Goal: Complete application form: Complete application form

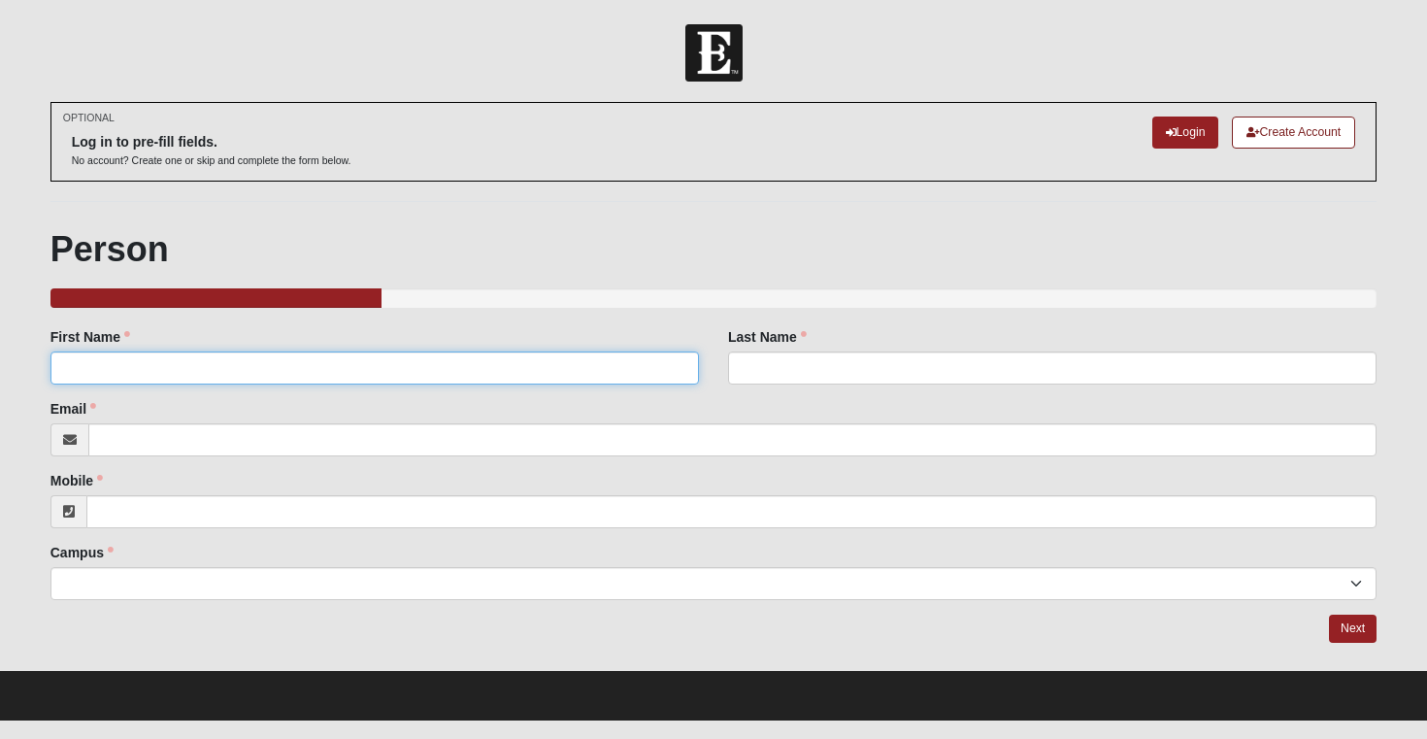
click at [498, 370] on input "First Name" at bounding box center [374, 367] width 648 height 33
type input "[PERSON_NAME]"
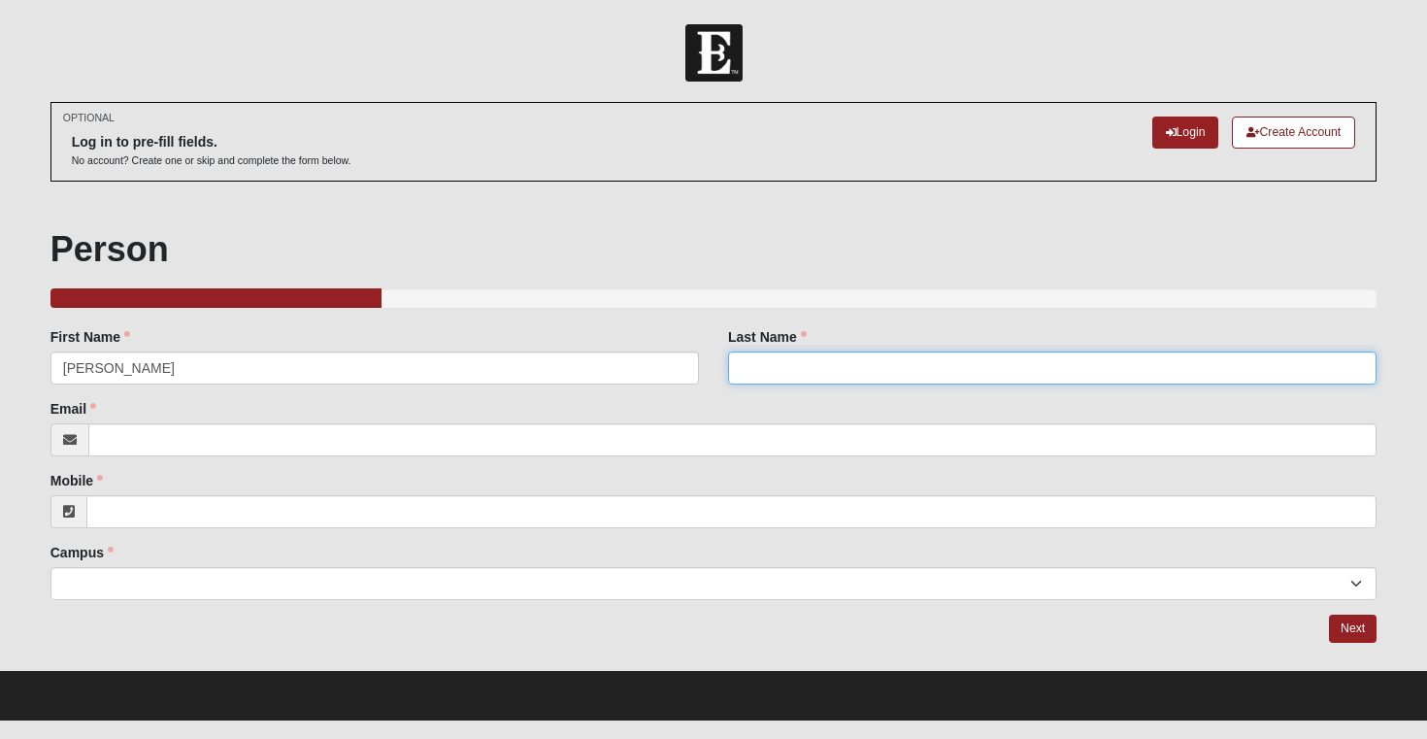
type input "[PERSON_NAME]"
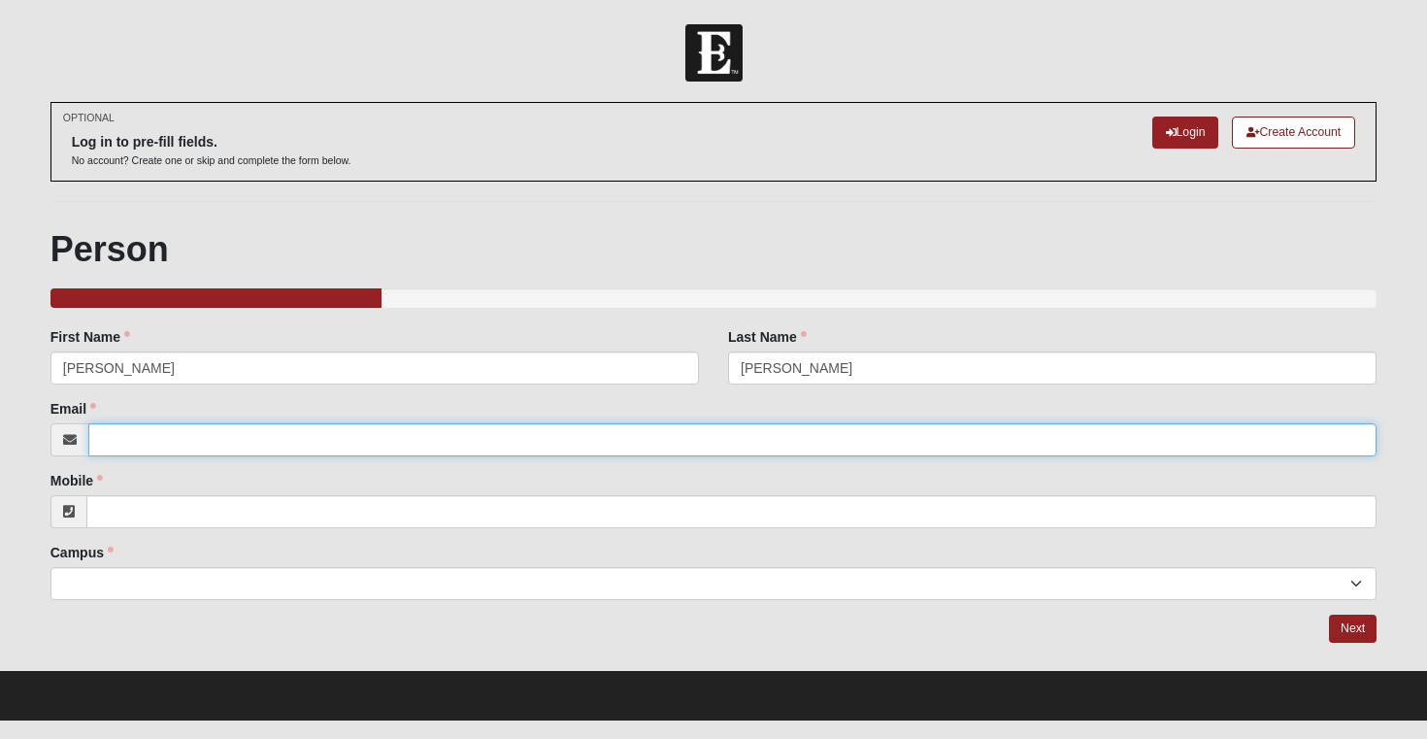
type input "[EMAIL_ADDRESS][DOMAIN_NAME]"
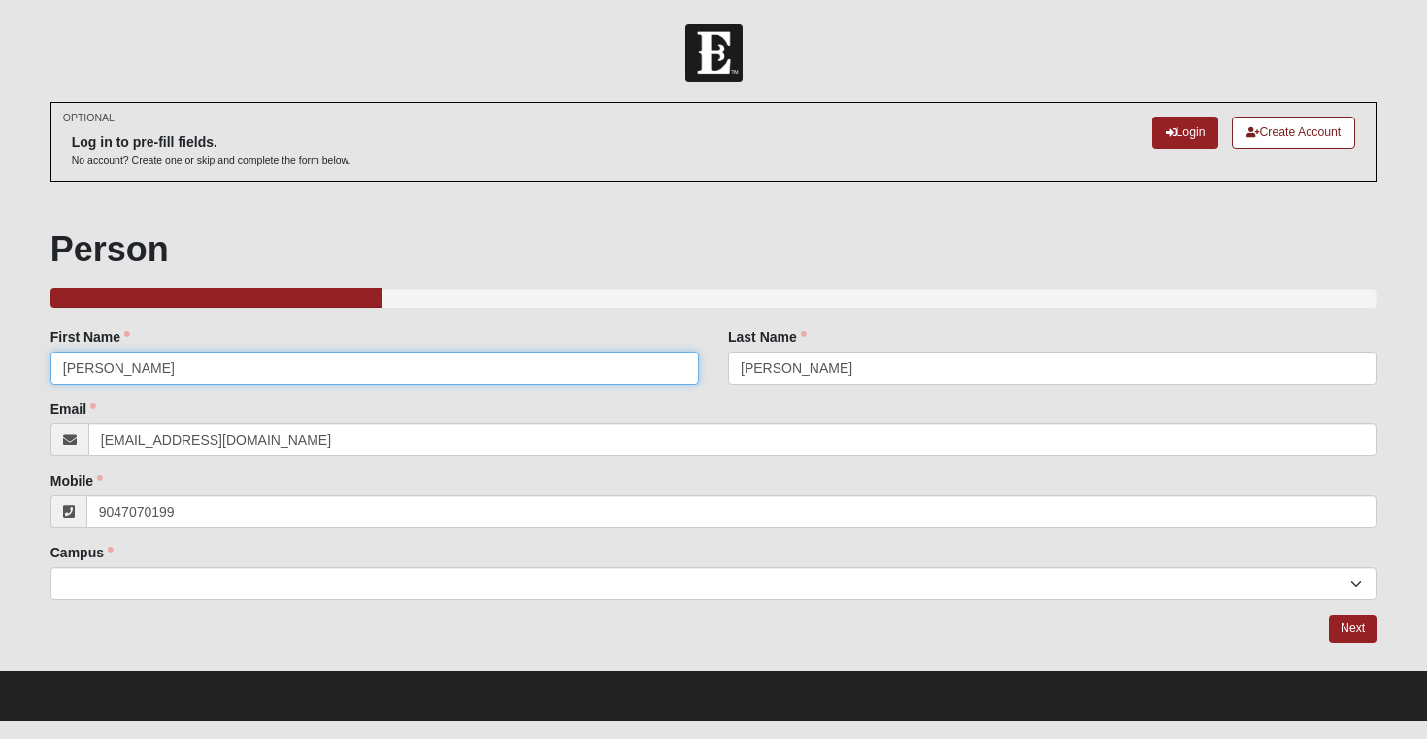
type input "[PHONE_NUMBER]"
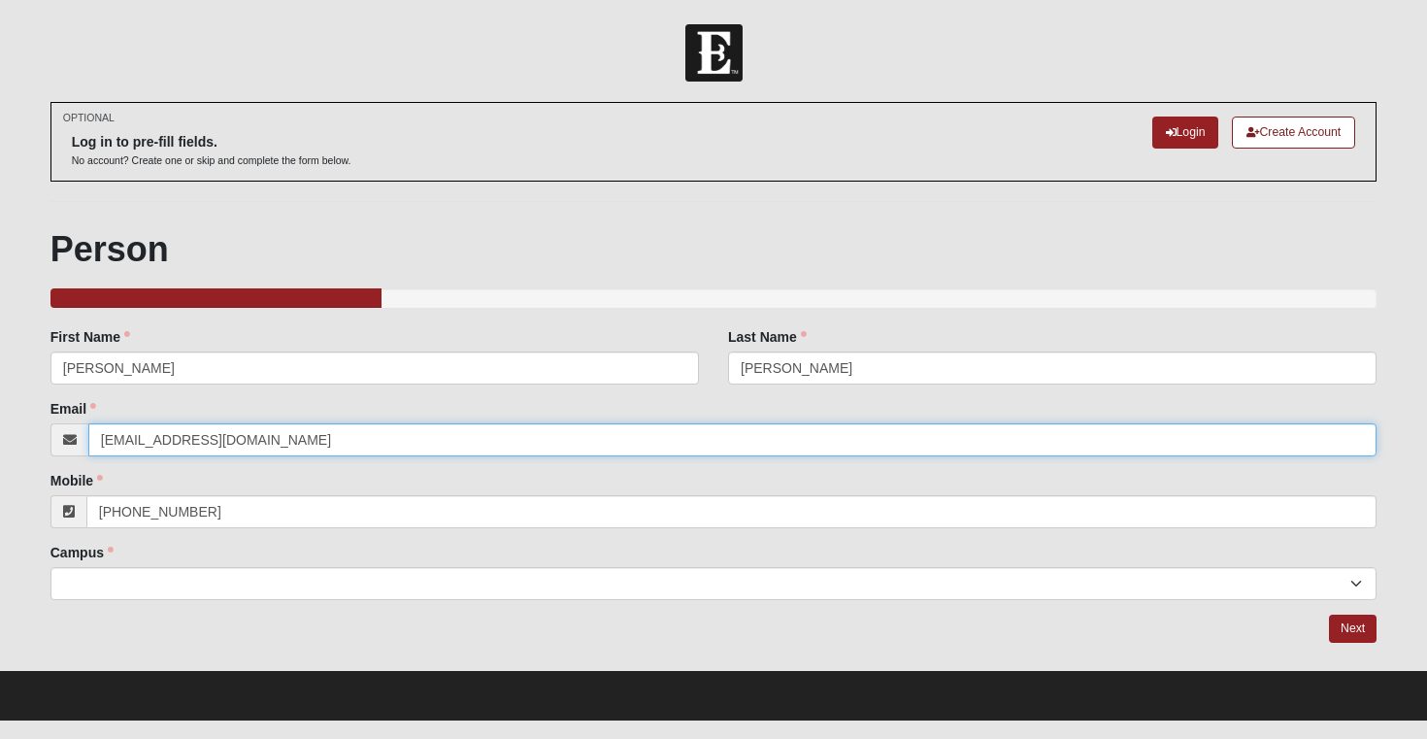
click at [273, 444] on input "[EMAIL_ADDRESS][DOMAIN_NAME]" at bounding box center [732, 439] width 1289 height 33
drag, startPoint x: 273, startPoint y: 444, endPoint x: 43, endPoint y: 441, distance: 230.0
click at [41, 441] on div "OPTIONAL Log in to pre-fill fields. No account? Create one or skip and complete…" at bounding box center [714, 385] width 1356 height 567
type input "[EMAIL_ADDRESS][PERSON_NAME][DOMAIN_NAME]"
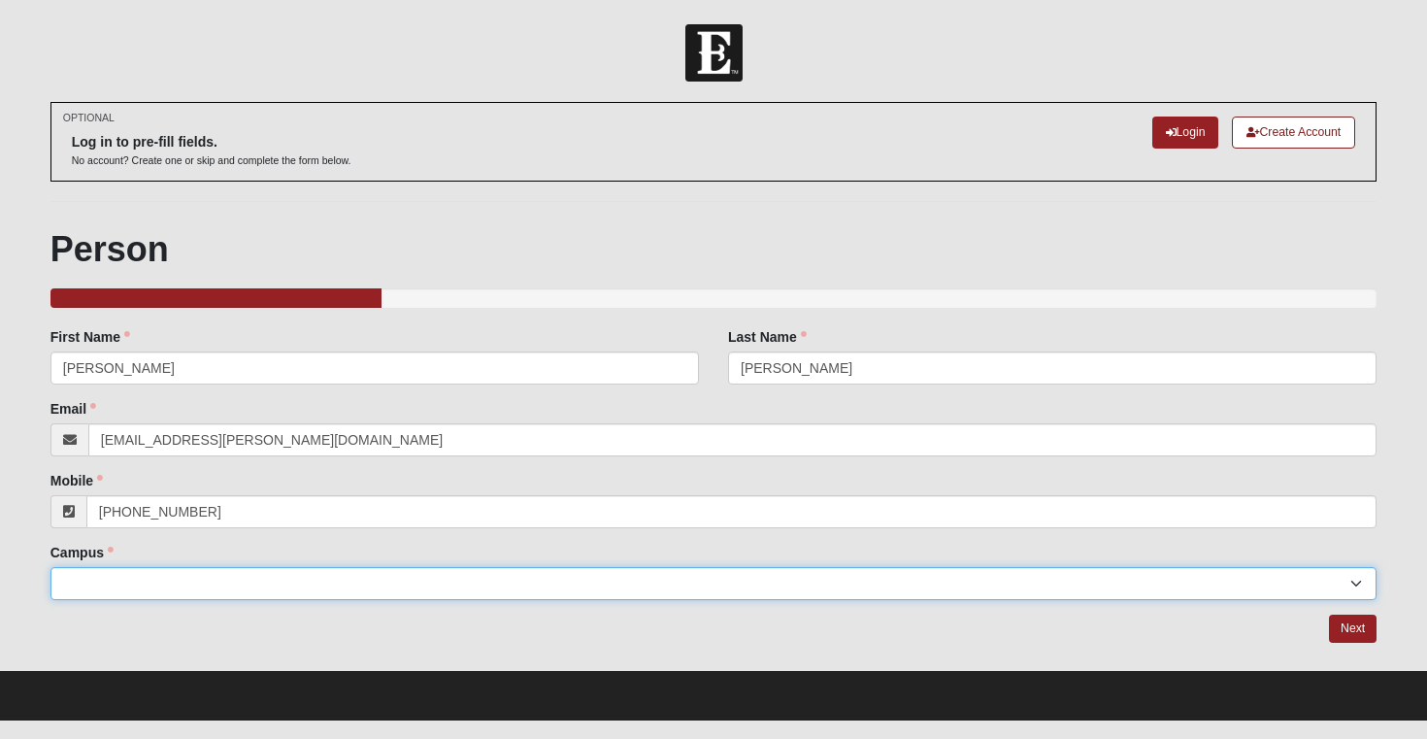
click at [229, 576] on select "Arlington Baymeadows Eleven22 Online [PERSON_NAME][GEOGRAPHIC_DATA] Jesup [GEOG…" at bounding box center [713, 583] width 1327 height 33
select select "3"
click at [50, 567] on select "Arlington Baymeadows Eleven22 Online [PERSON_NAME][GEOGRAPHIC_DATA] Jesup [GEOG…" at bounding box center [713, 583] width 1327 height 33
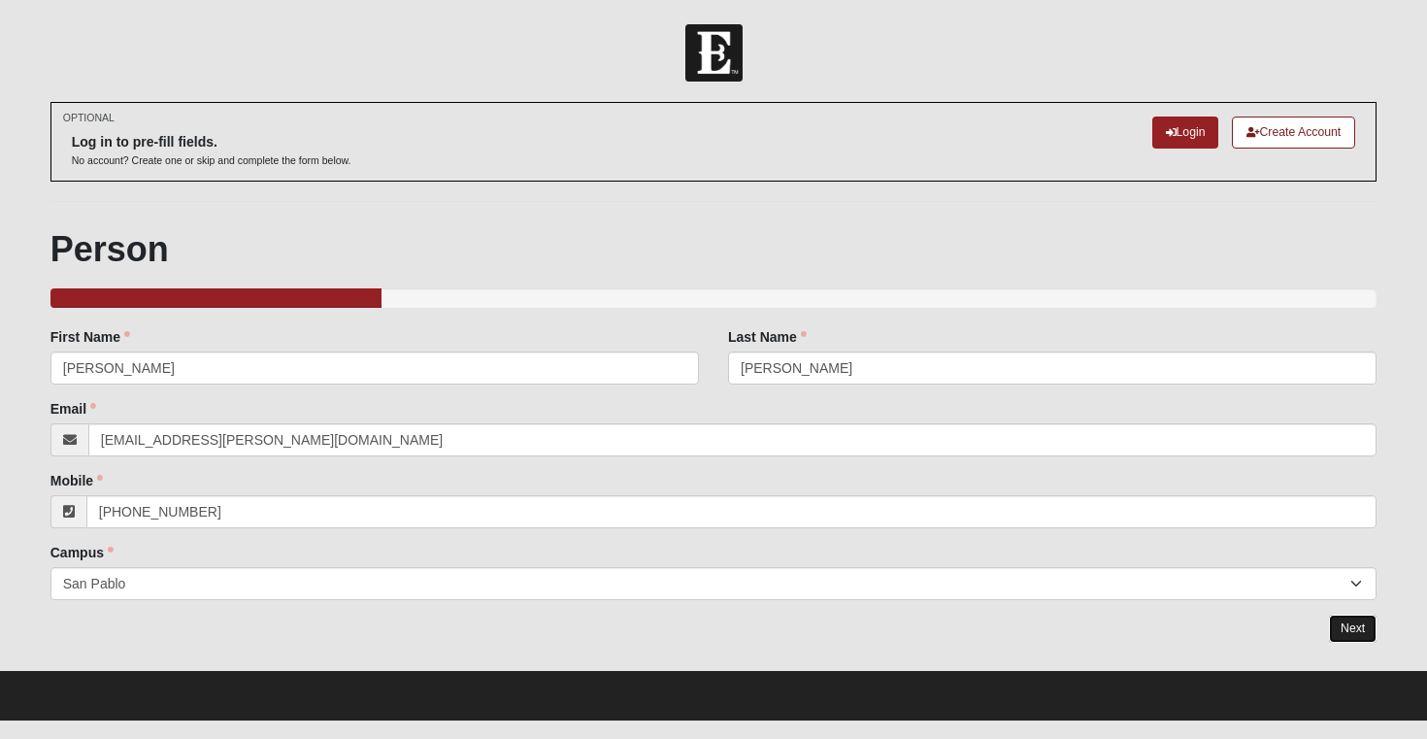
click at [1353, 627] on link "Next" at bounding box center [1353, 628] width 48 height 28
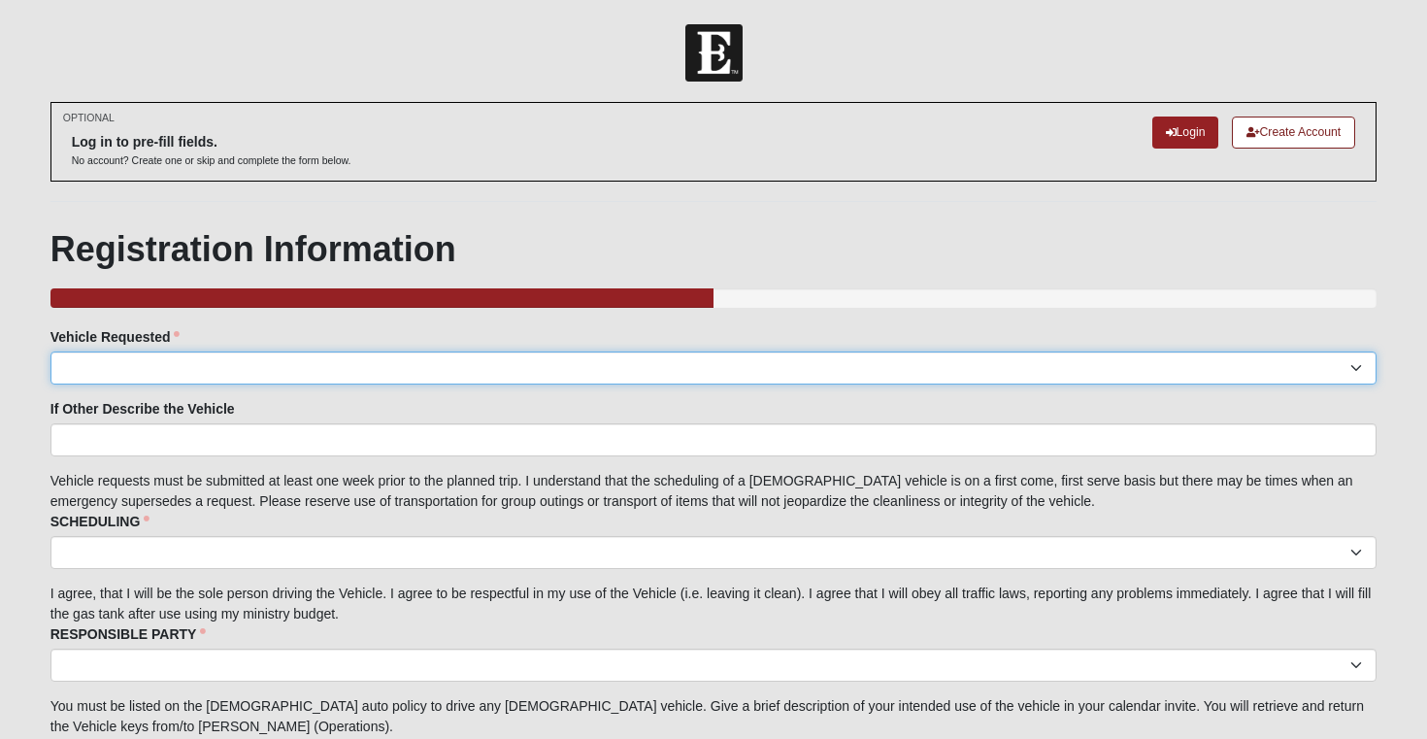
click at [319, 363] on select "Suburban Passenger Van Facility Van Red Van Other" at bounding box center [713, 367] width 1327 height 33
select select "Suburban"
click at [50, 351] on select "Suburban Passenger Van Facility Van Red Van Other" at bounding box center [713, 367] width 1327 height 33
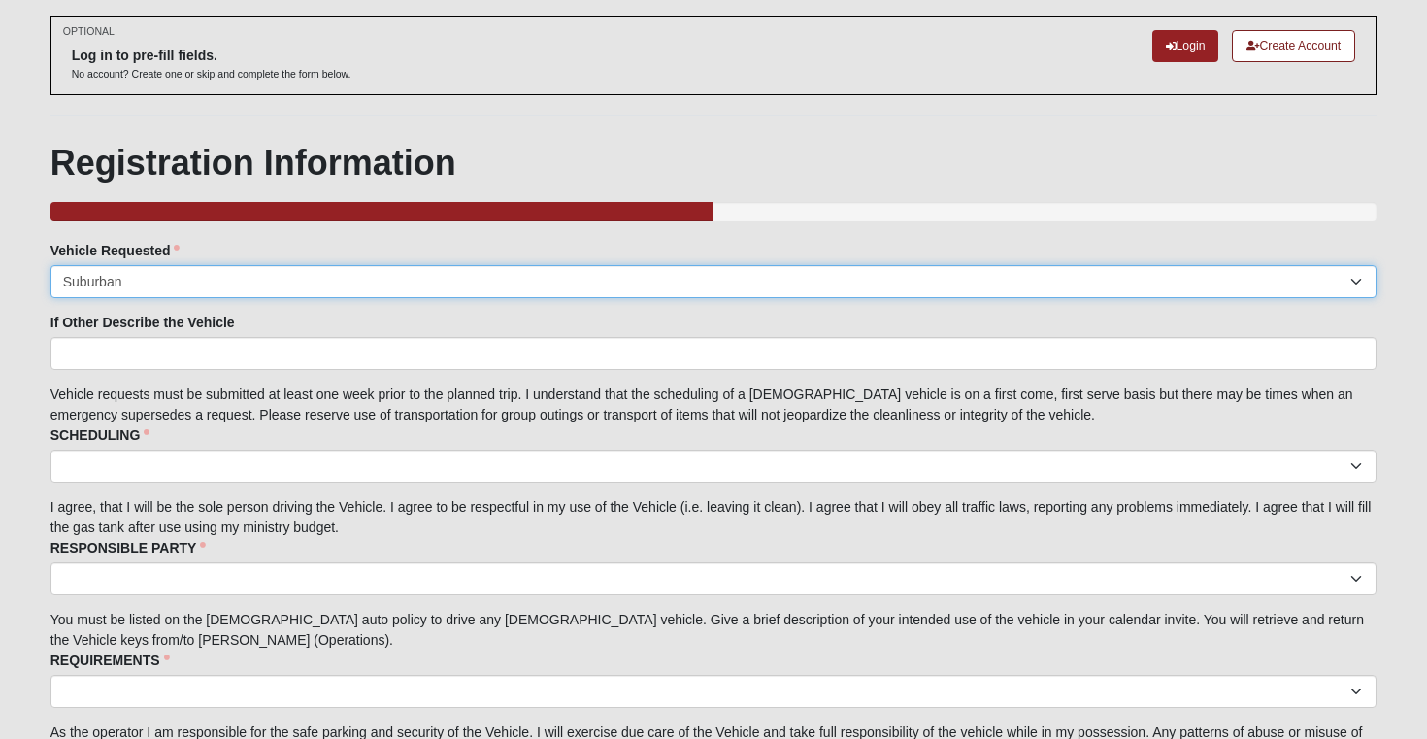
scroll to position [99, 0]
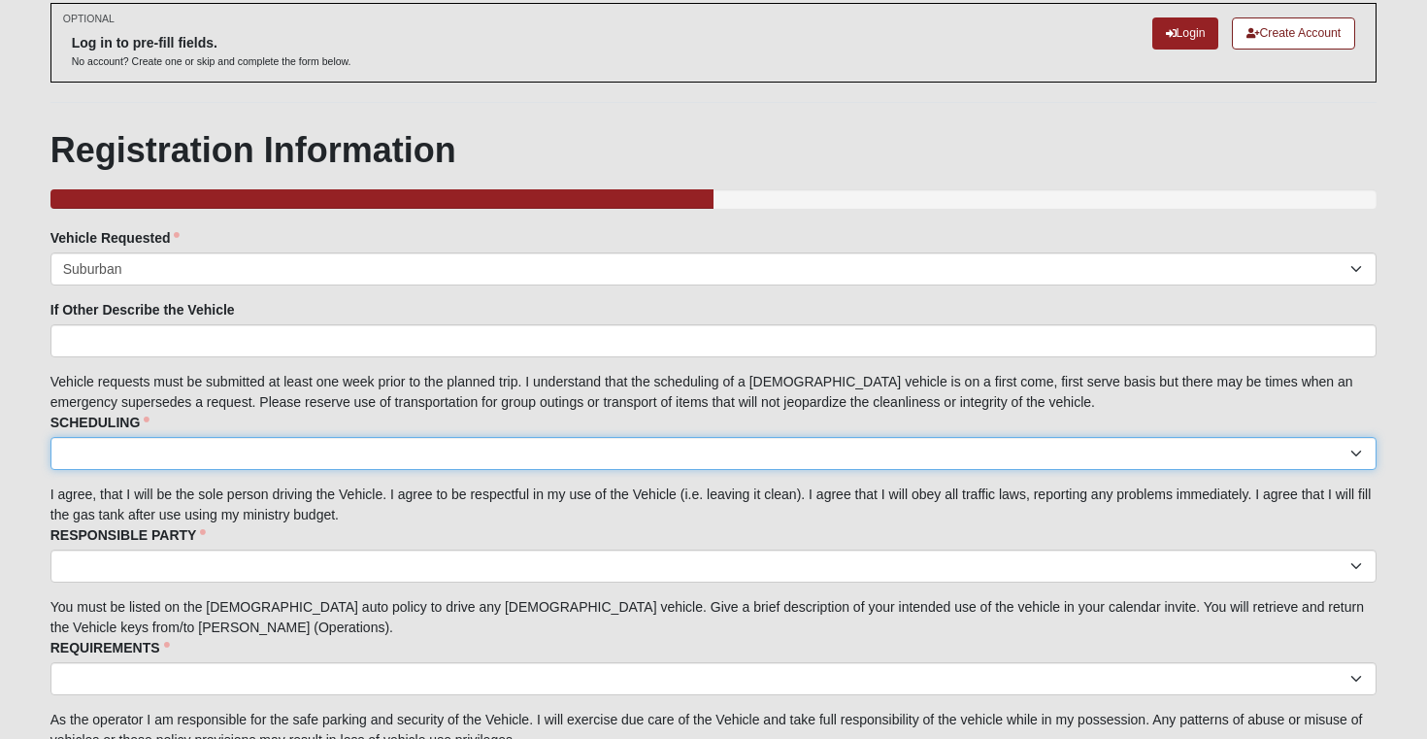
click at [288, 461] on select "I acknowledge the scheduling details" at bounding box center [713, 453] width 1327 height 33
select select "I acknowledge the scheduling details"
click at [50, 437] on select "I acknowledge the scheduling details" at bounding box center [713, 453] width 1327 height 33
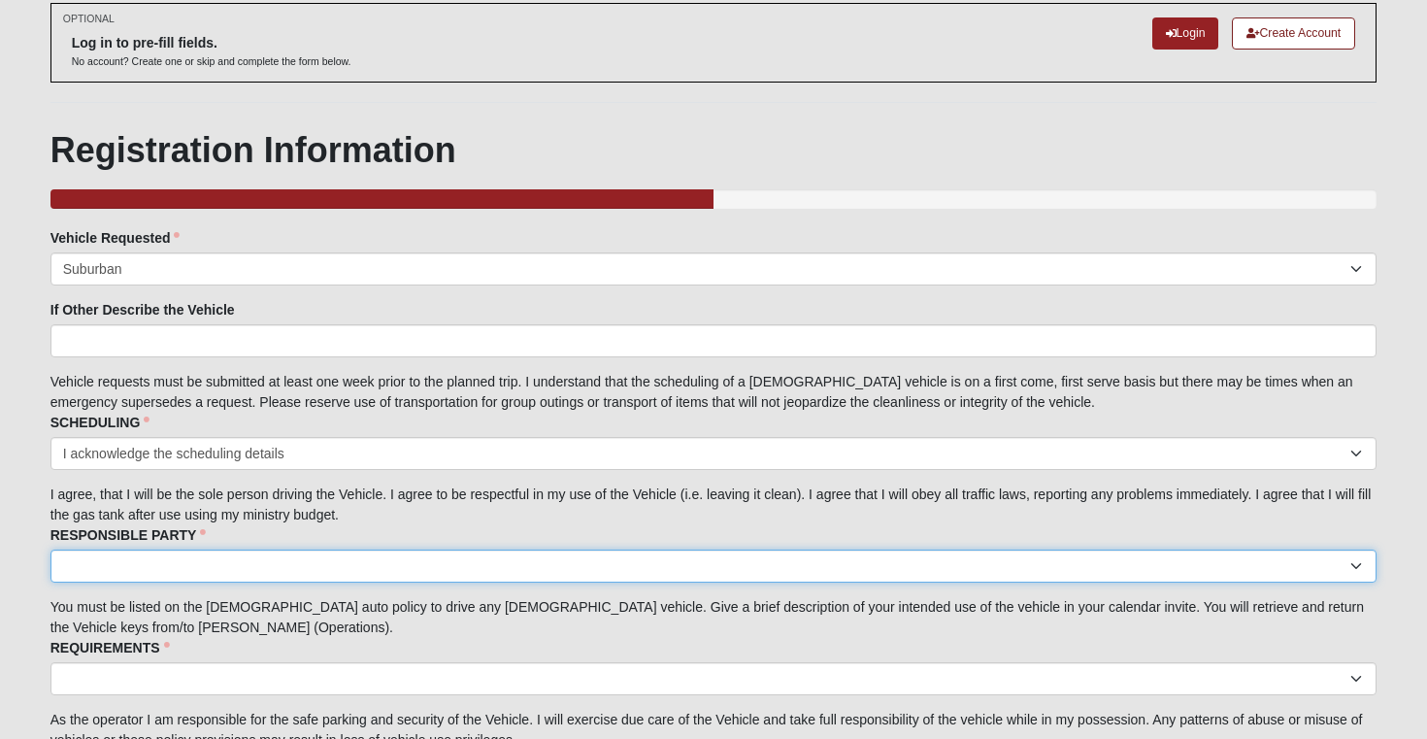
click at [266, 567] on select "I acknowledge I am the responsible party." at bounding box center [713, 565] width 1327 height 33
select select "I acknowledge I am the responsible party."
click at [50, 549] on select "I acknowledge I am the responsible party." at bounding box center [713, 565] width 1327 height 33
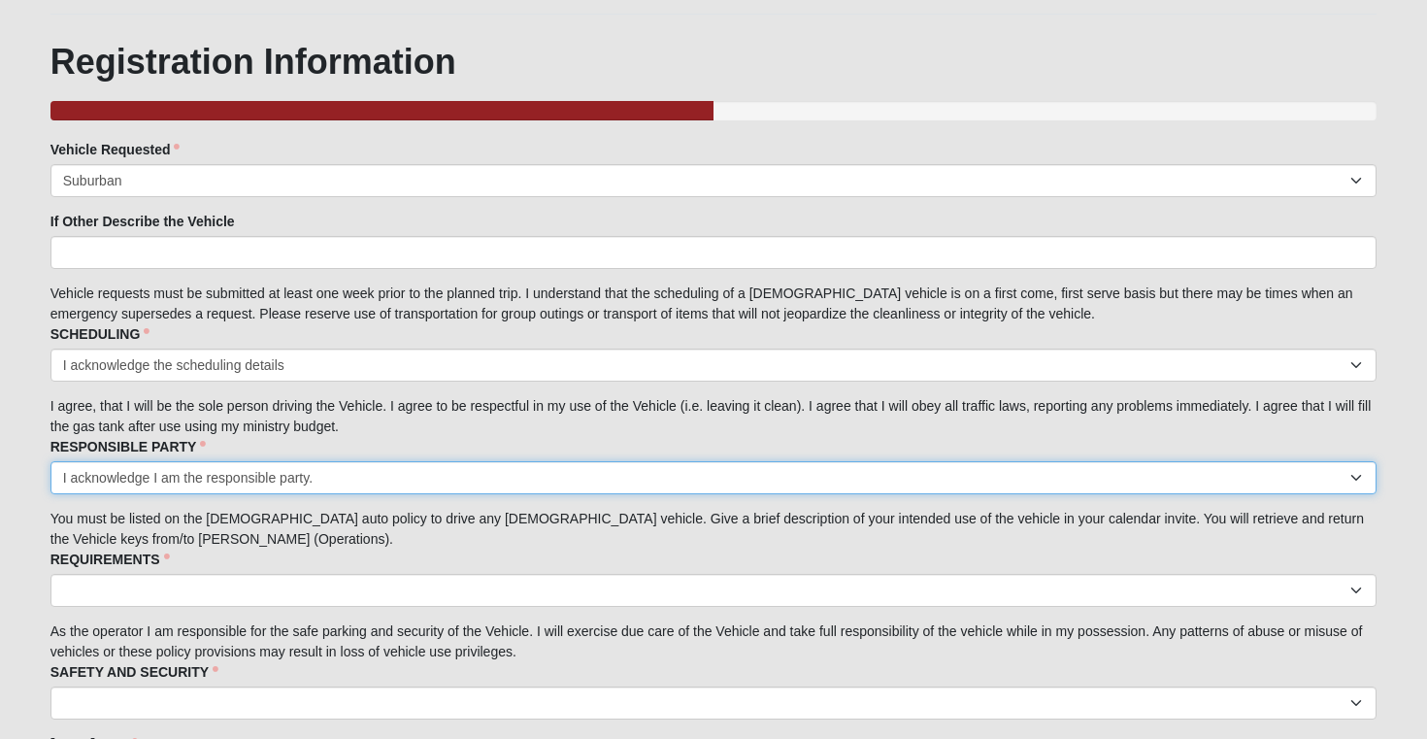
scroll to position [207, 0]
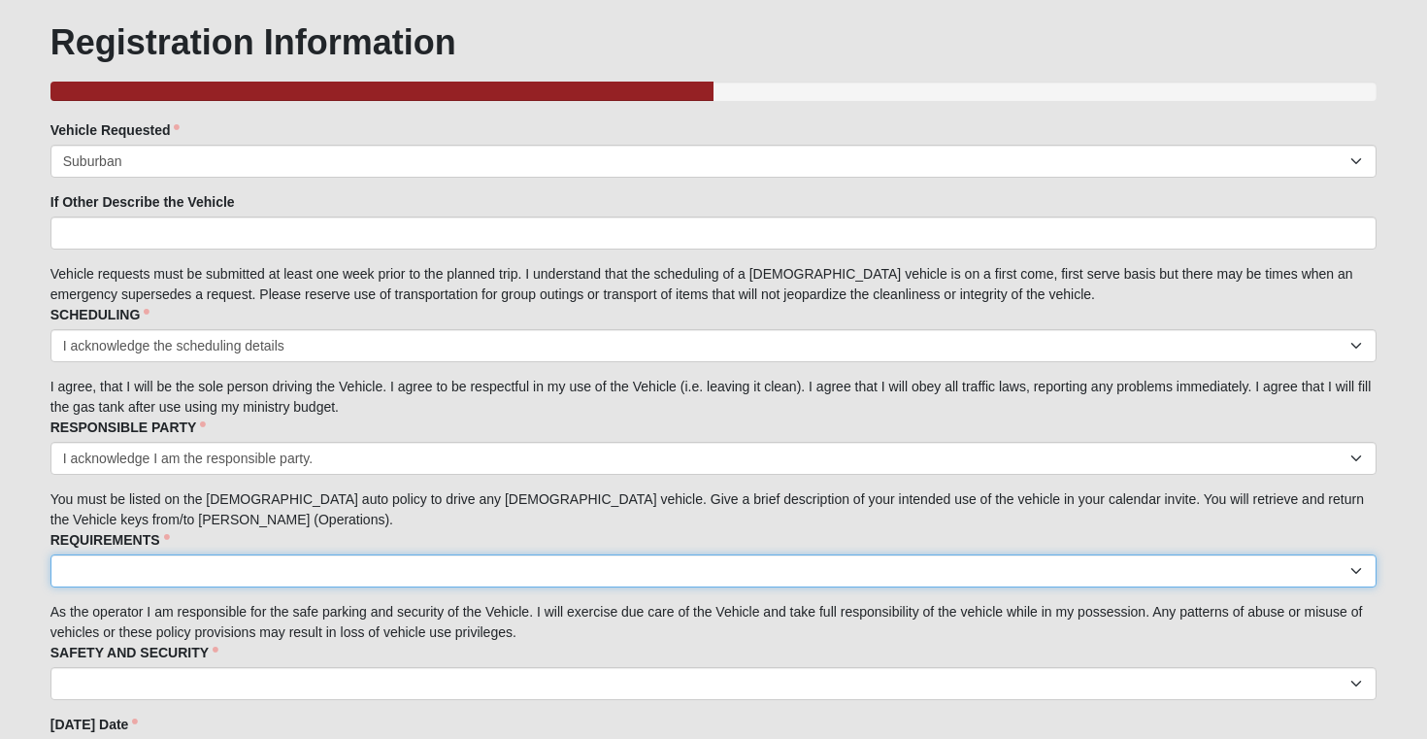
click at [262, 572] on select "I acknowledge the Requirements." at bounding box center [713, 570] width 1327 height 33
select select "I acknowledge the Requirements."
click at [50, 554] on select "I acknowledge the Requirements." at bounding box center [713, 570] width 1327 height 33
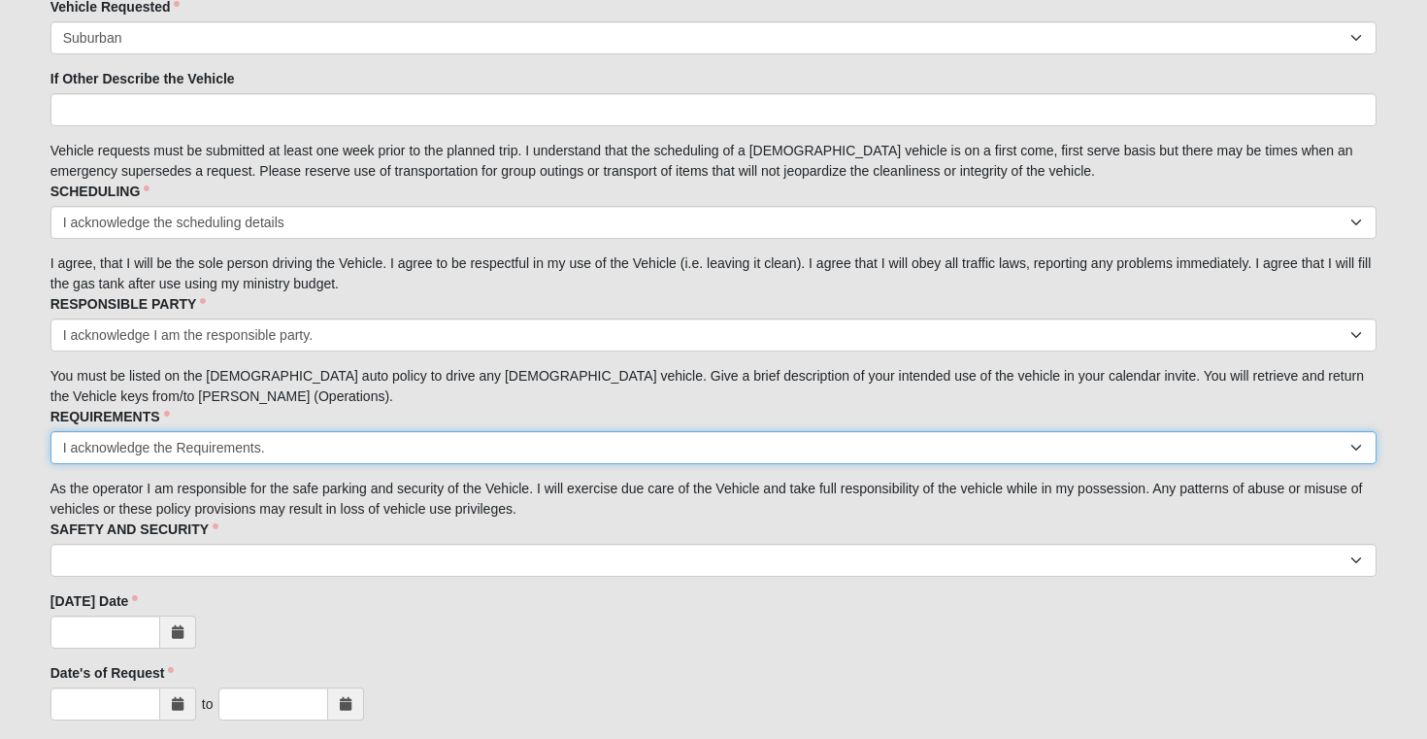
scroll to position [380, 0]
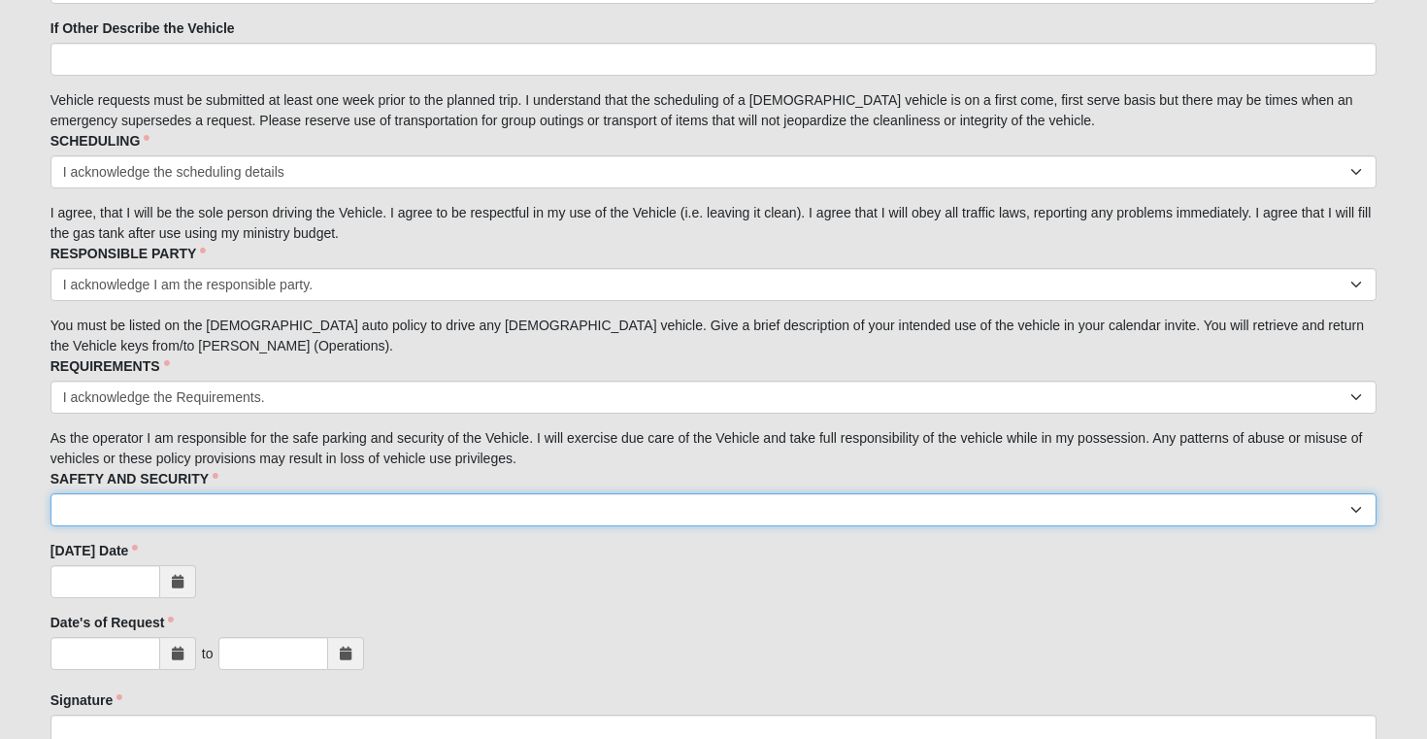
click at [260, 510] on select "I acknowledge the Safety and Security measures." at bounding box center [713, 509] width 1327 height 33
select select "I acknowledge the Safety and Security measures."
click at [50, 493] on select "I acknowledge the Safety and Security measures." at bounding box center [713, 509] width 1327 height 33
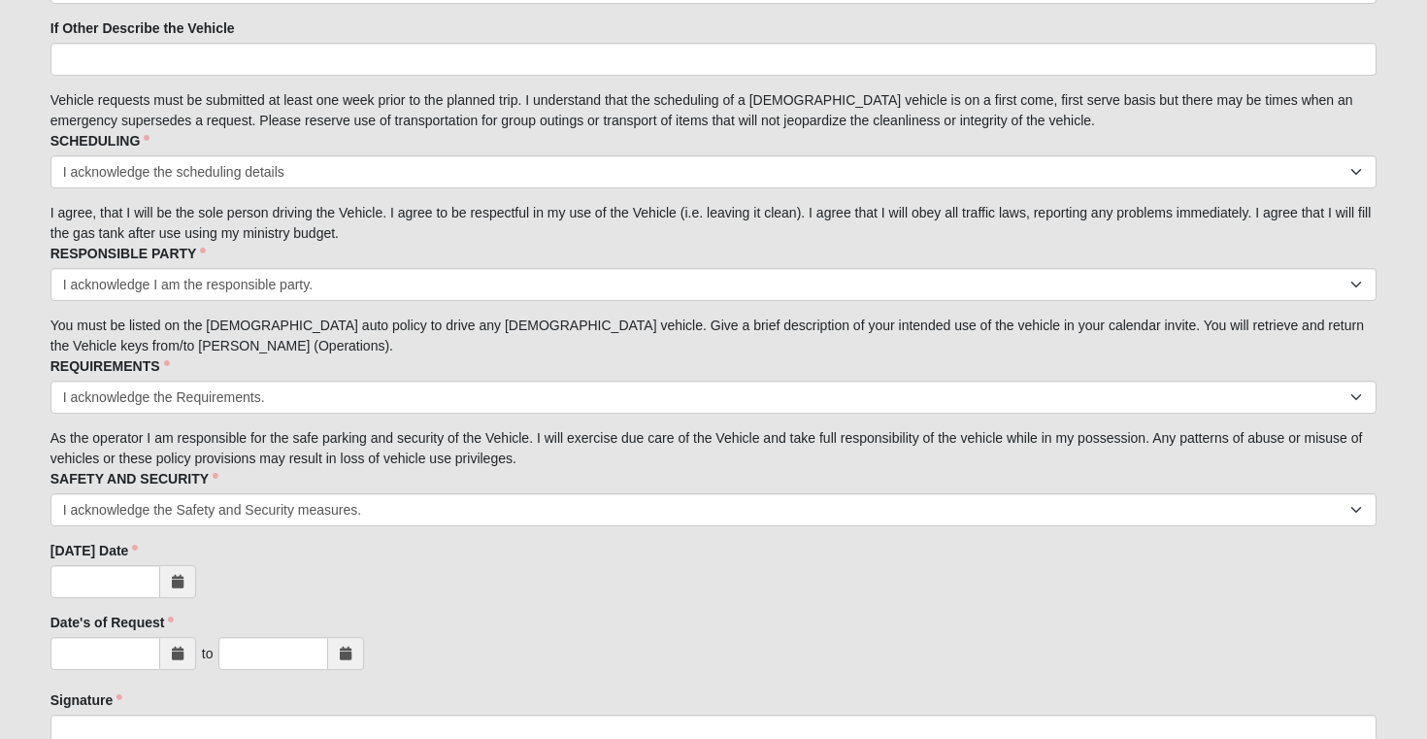
click at [180, 582] on icon at bounding box center [178, 582] width 12 height 14
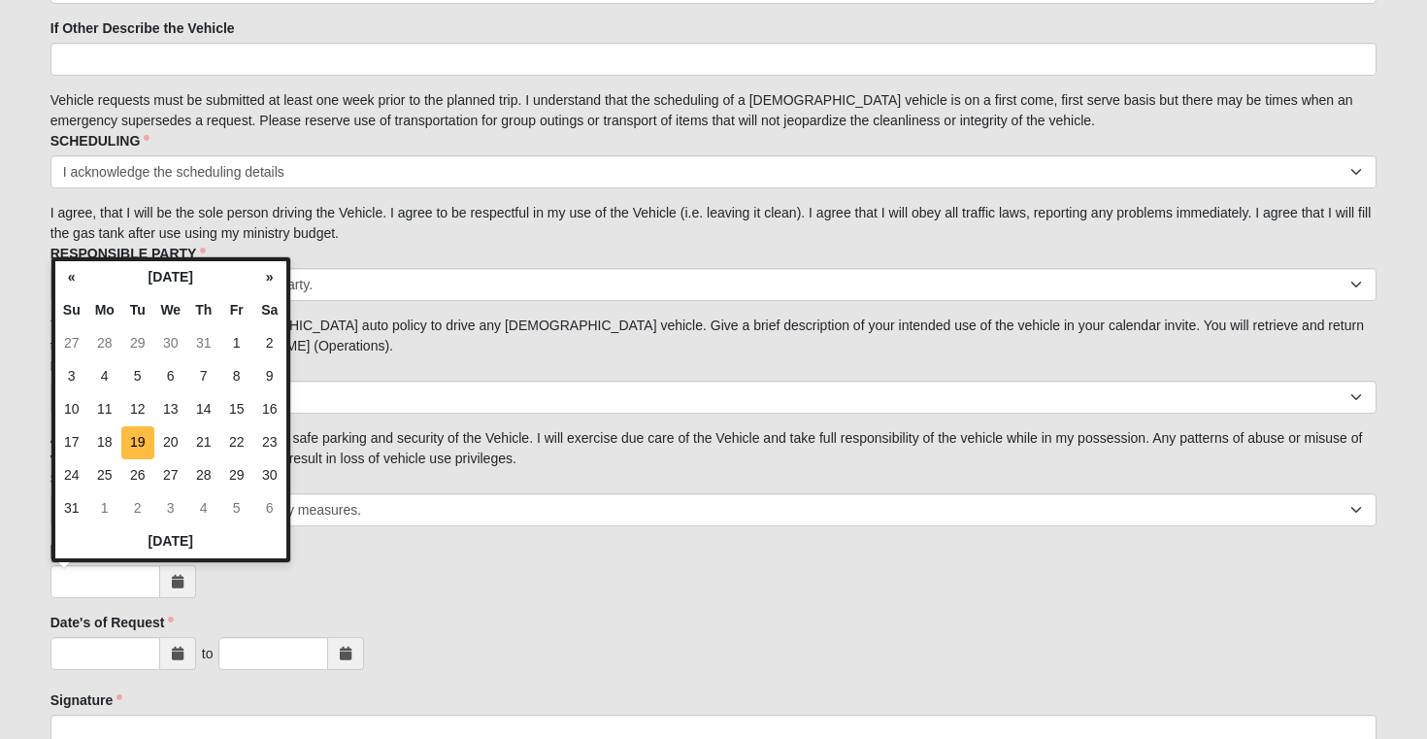
click at [140, 445] on td "19" at bounding box center [137, 442] width 33 height 33
type input "[DATE]"
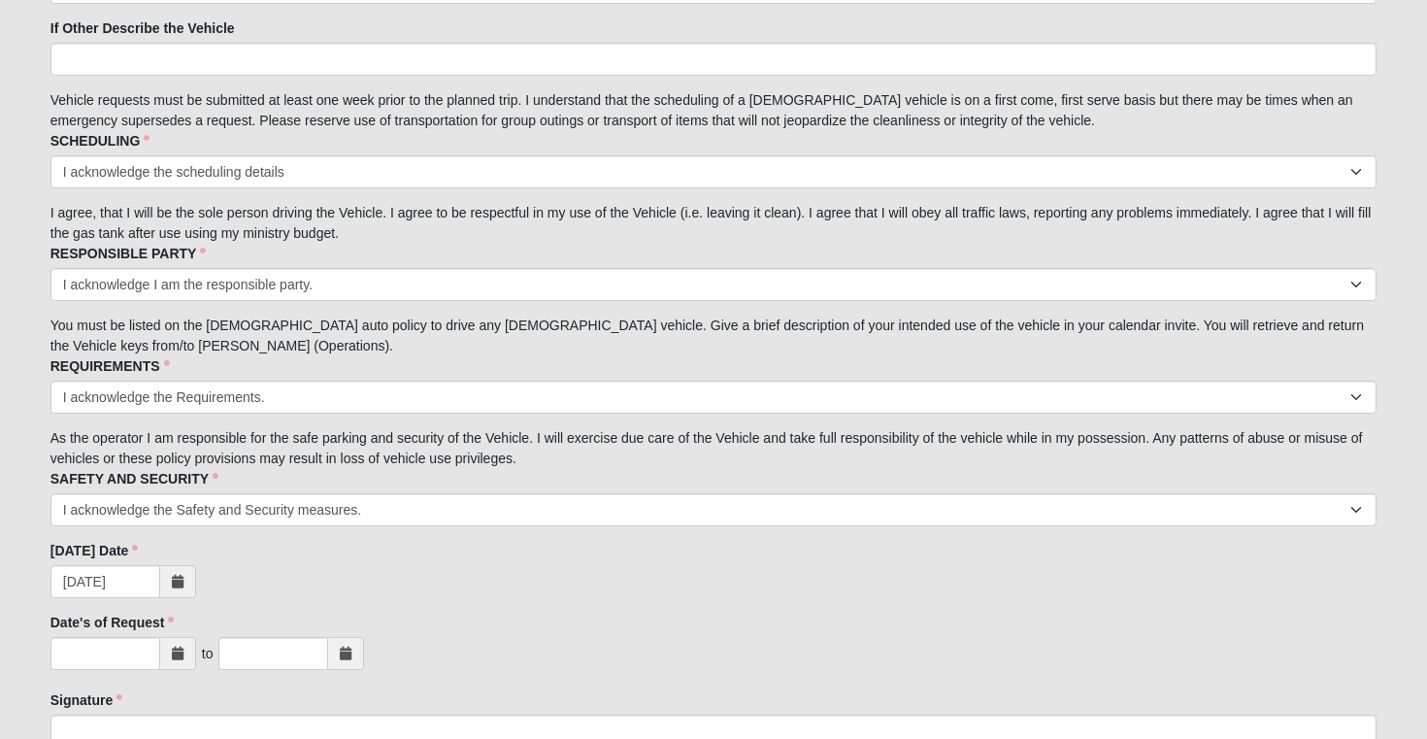
click at [175, 659] on icon at bounding box center [178, 653] width 12 height 14
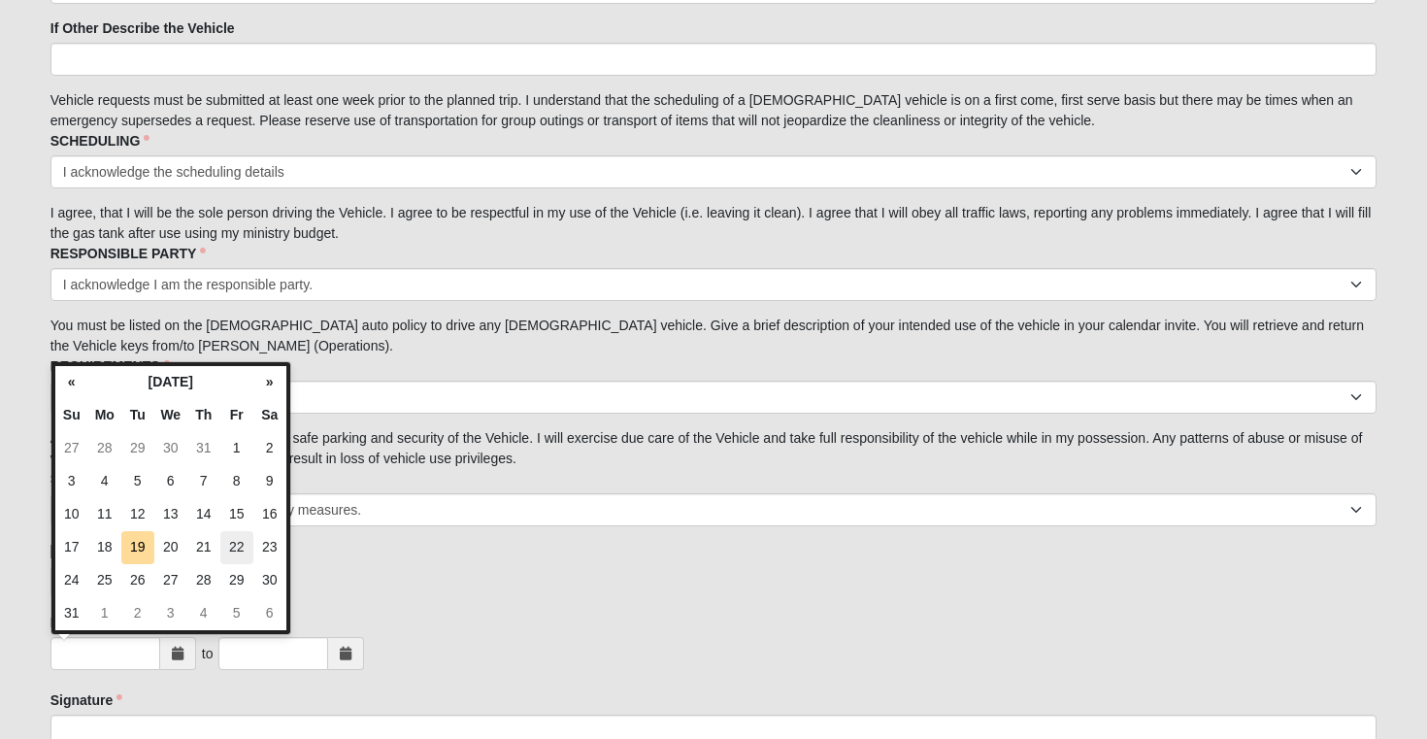
click at [238, 545] on td "22" at bounding box center [236, 547] width 33 height 33
type input "[DATE]"
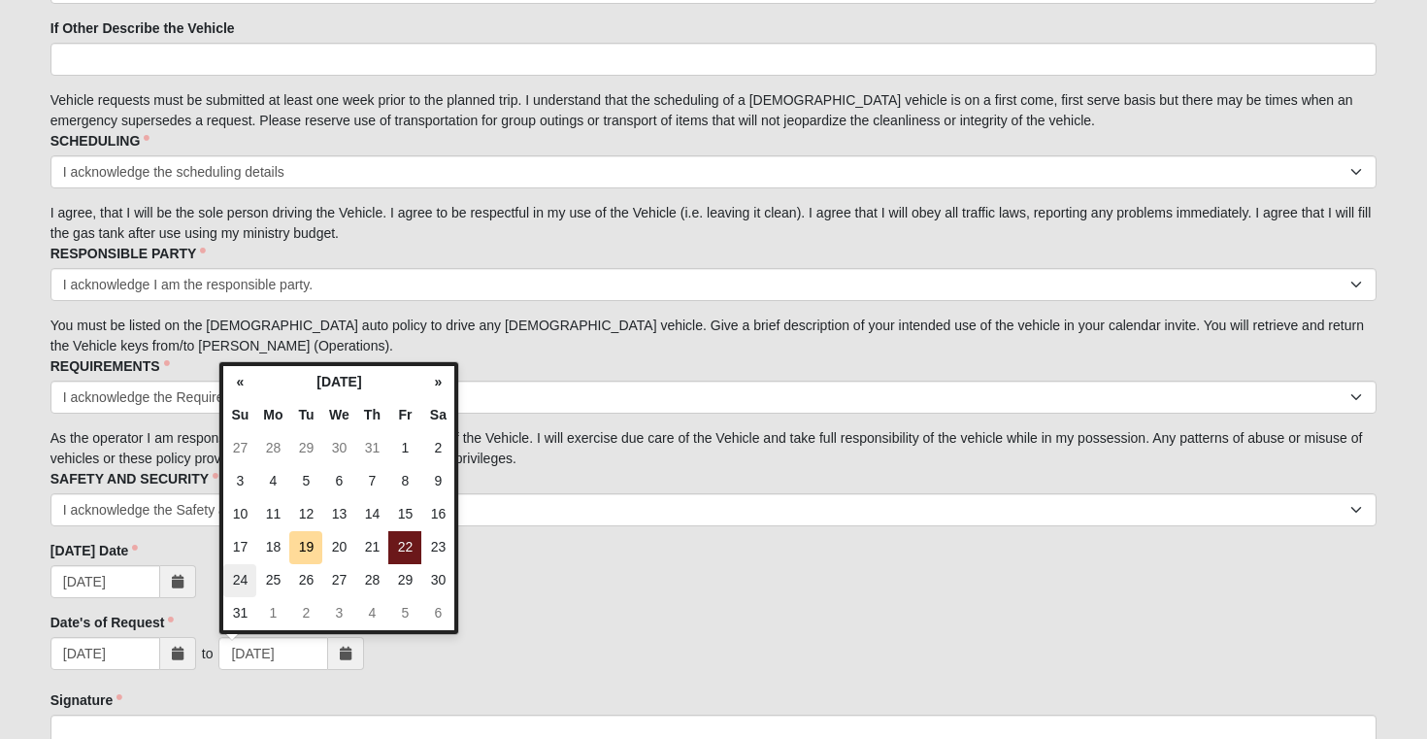
click at [247, 579] on td "24" at bounding box center [239, 580] width 33 height 33
type input "[DATE]"
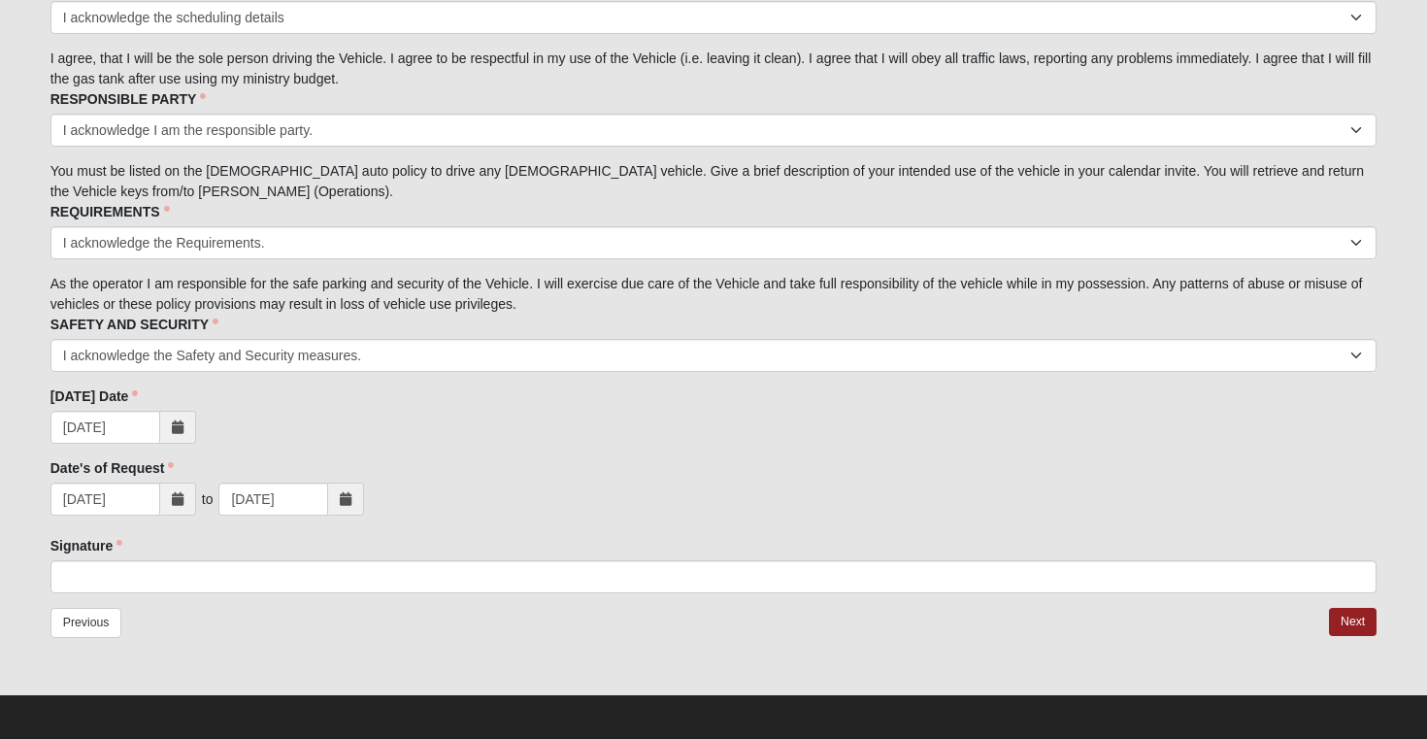
scroll to position [541, 0]
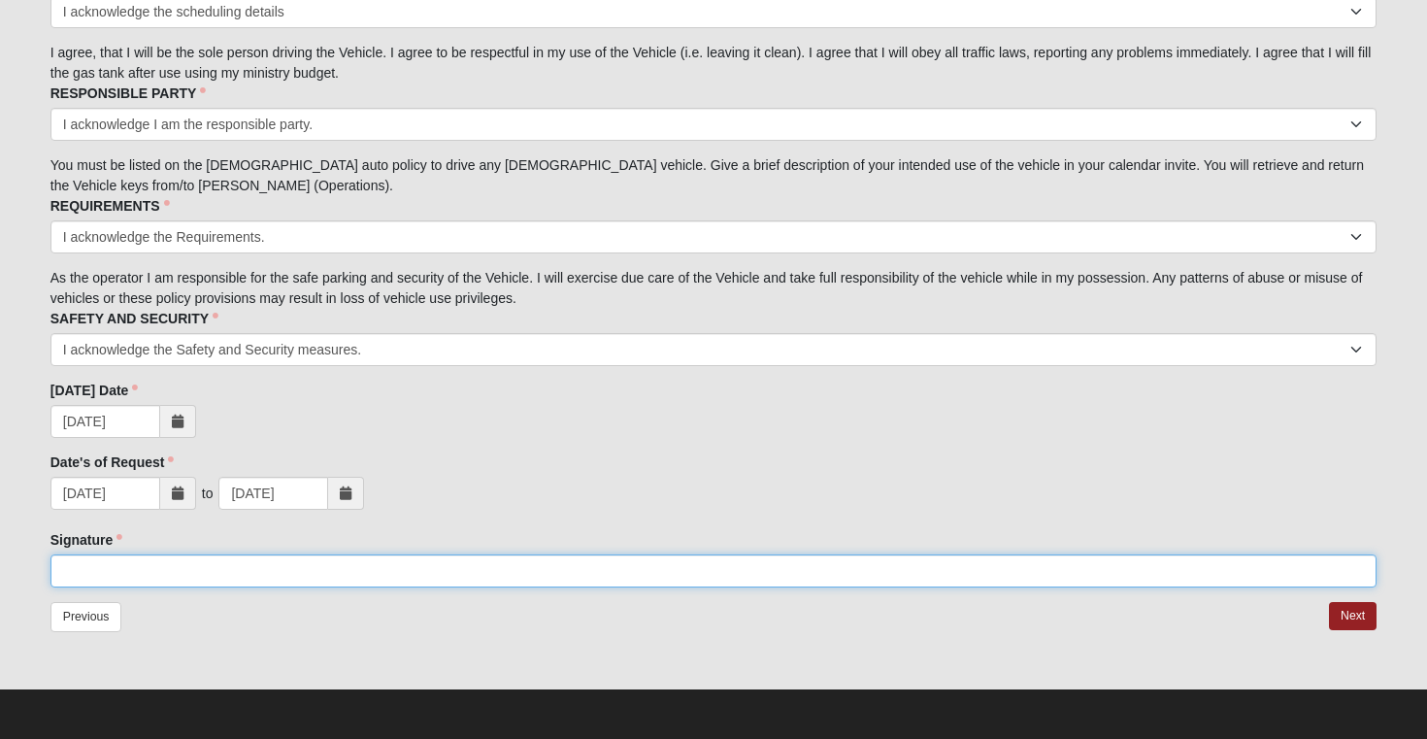
click at [313, 568] on input "Signature" at bounding box center [713, 570] width 1327 height 33
type input "[PERSON_NAME]"
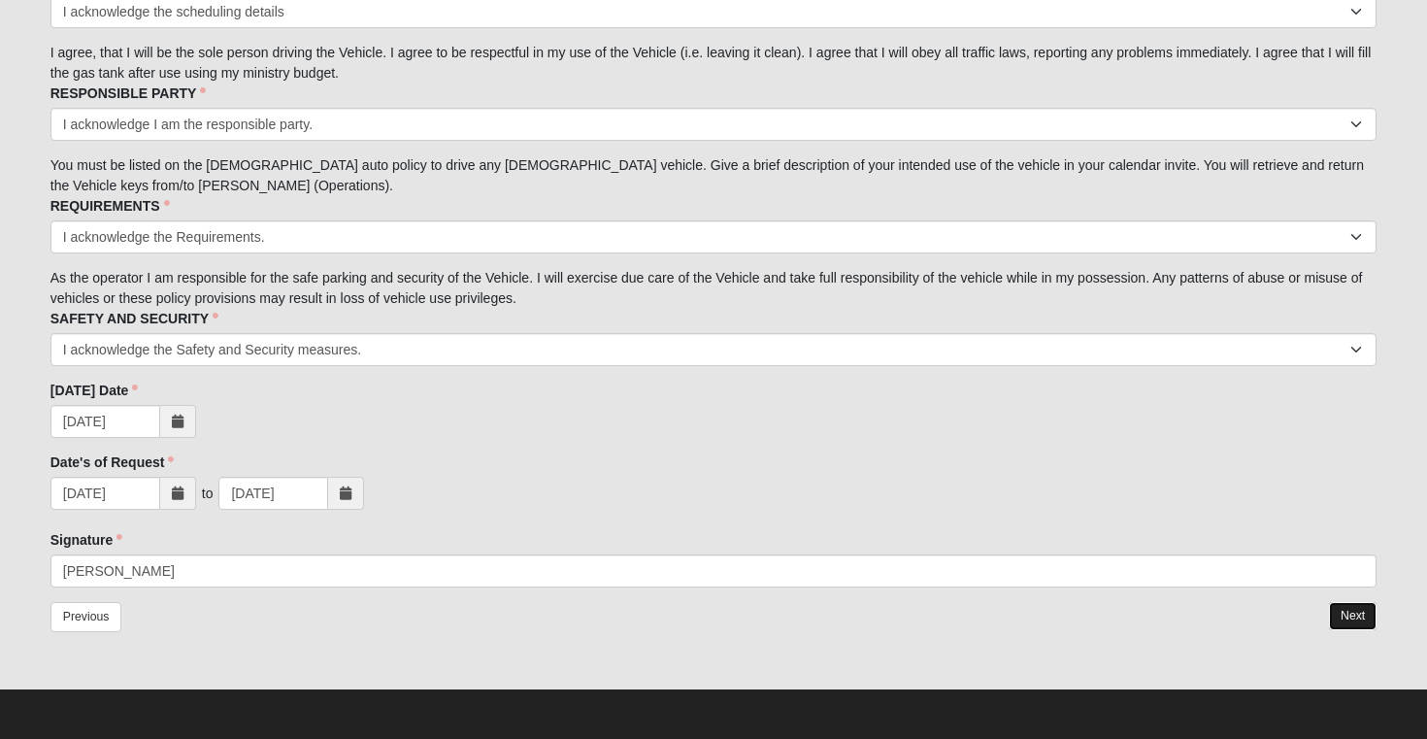
click at [1347, 618] on link "Next" at bounding box center [1353, 616] width 48 height 28
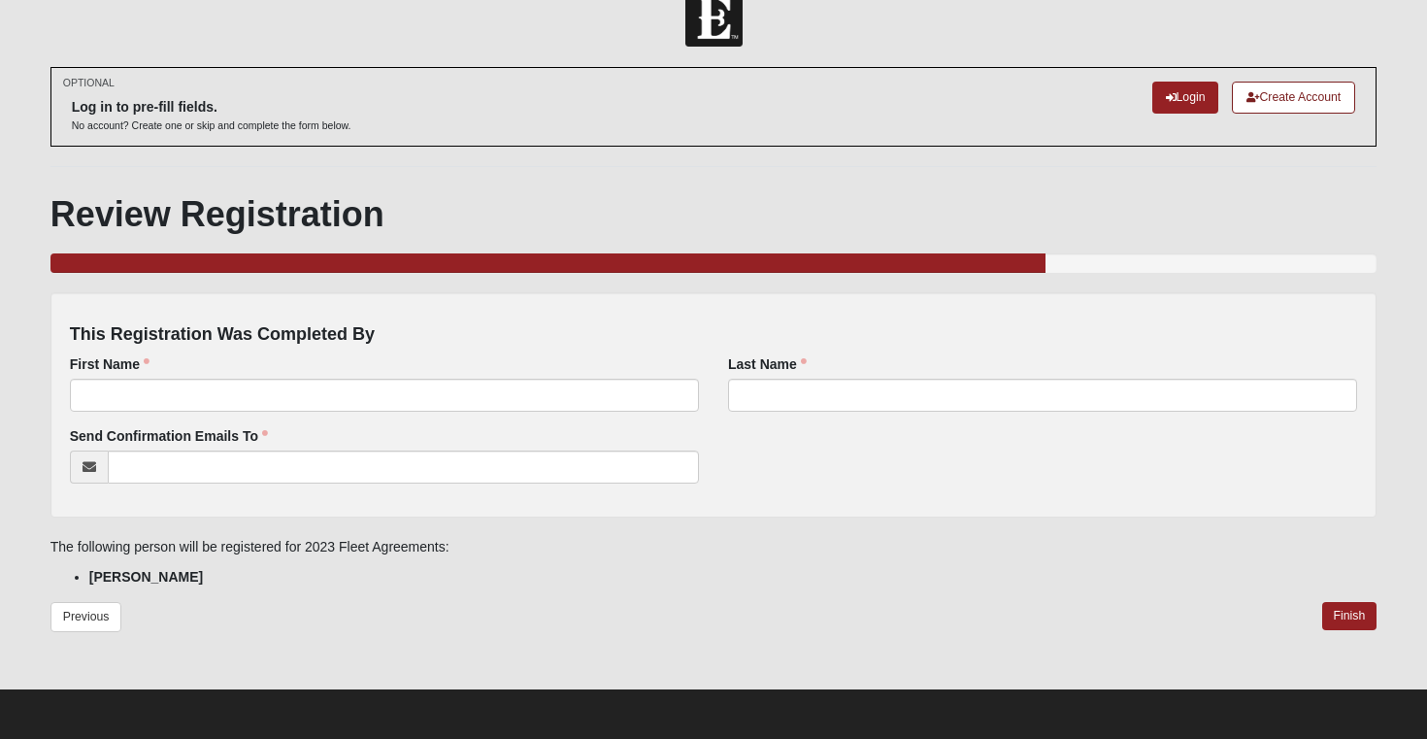
scroll to position [35, 0]
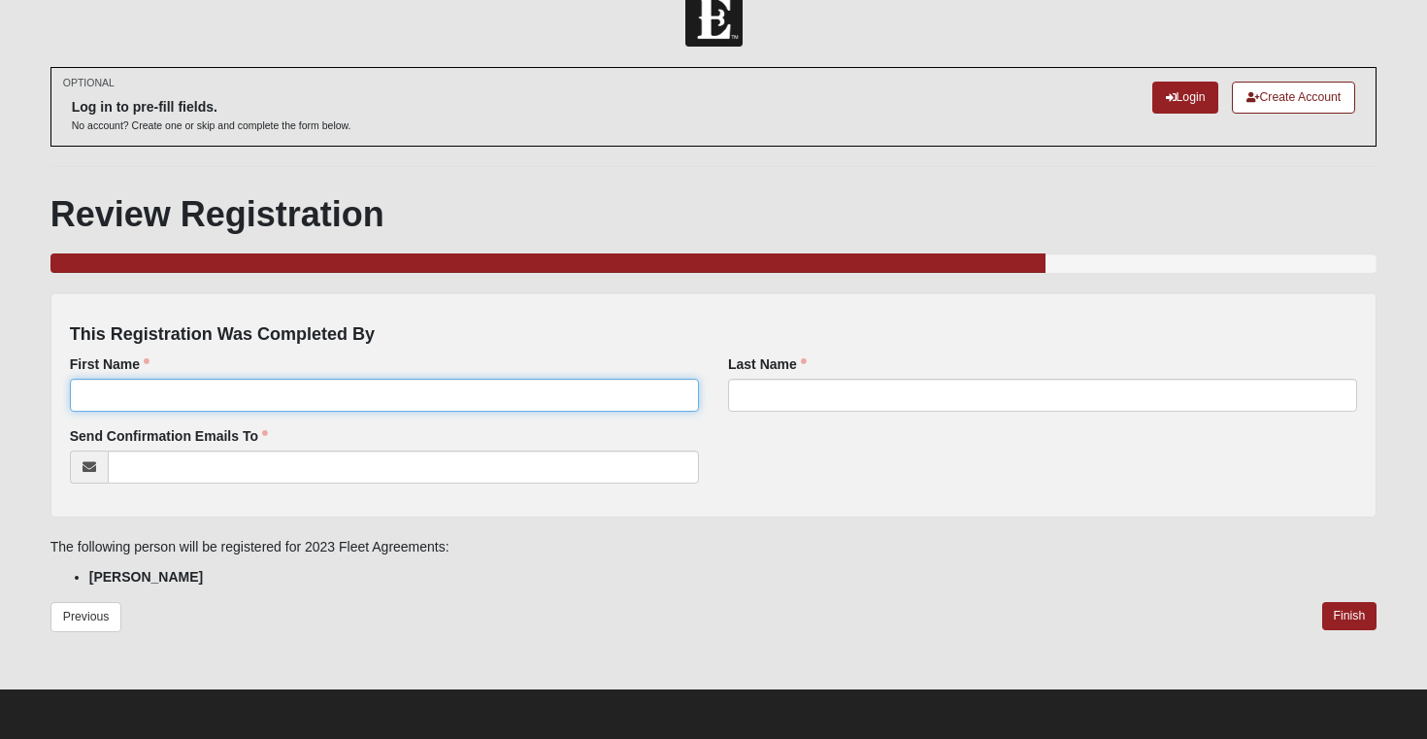
click at [517, 389] on input "First Name" at bounding box center [384, 395] width 629 height 33
type input "[PERSON_NAME]"
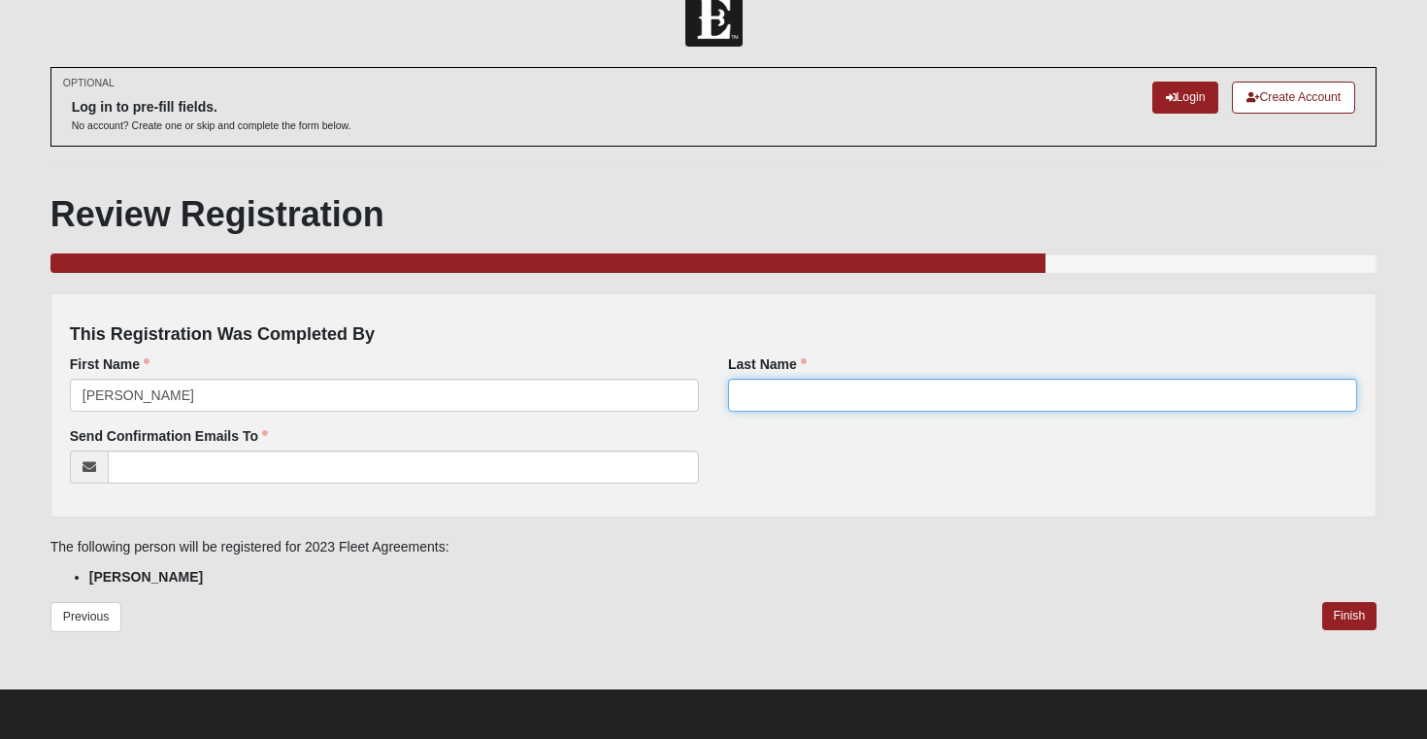
type input "[PERSON_NAME]"
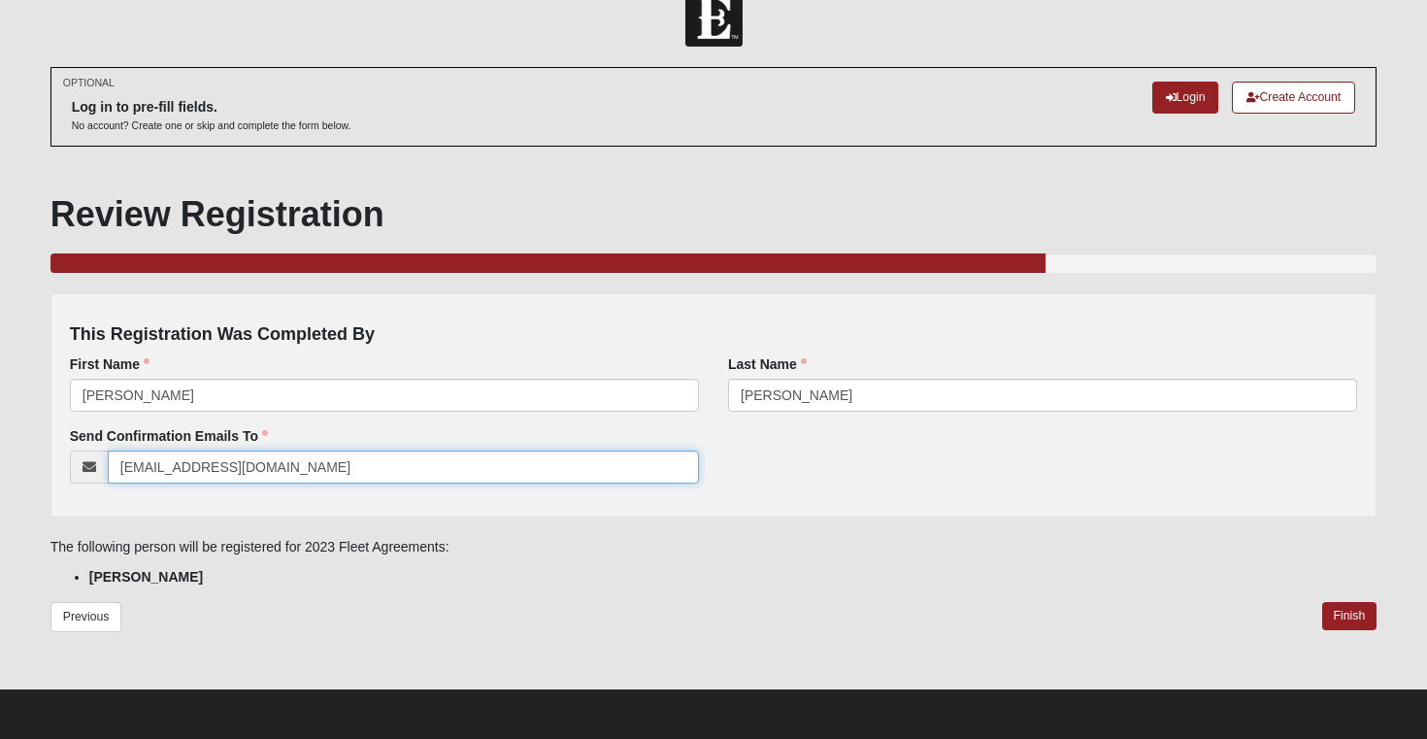
click at [359, 472] on input "[EMAIL_ADDRESS][DOMAIN_NAME]" at bounding box center [403, 466] width 591 height 33
type input "[EMAIL_ADDRESS][PERSON_NAME][DOMAIN_NAME]"
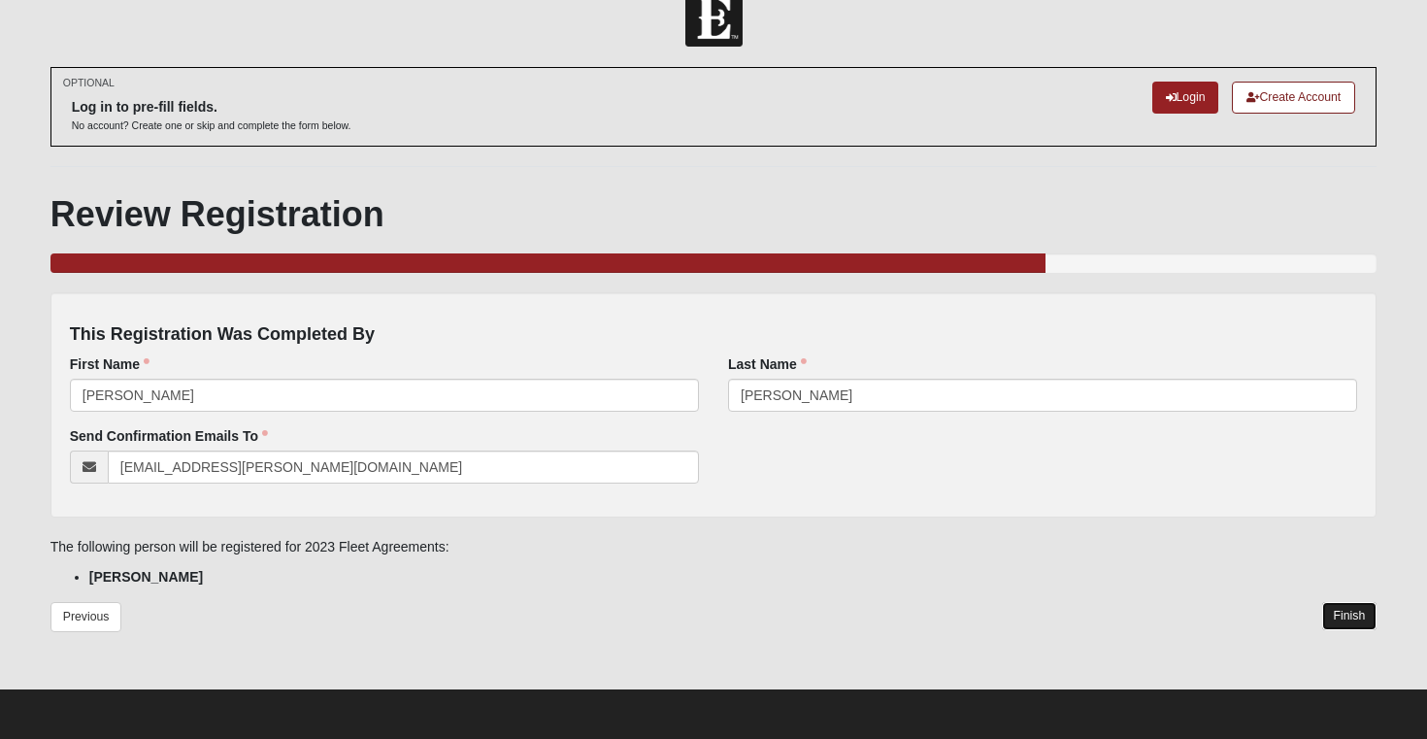
click at [1340, 613] on link "Finish" at bounding box center [1349, 616] width 55 height 28
